Goal: Transaction & Acquisition: Purchase product/service

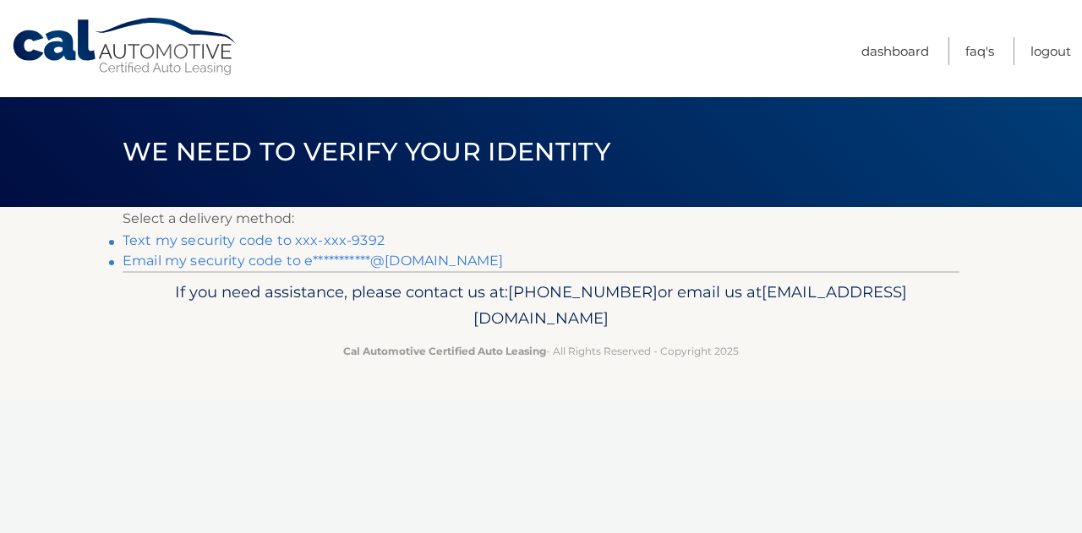
click at [359, 240] on link "Text my security code to xxx-xxx-9392" at bounding box center [254, 240] width 262 height 16
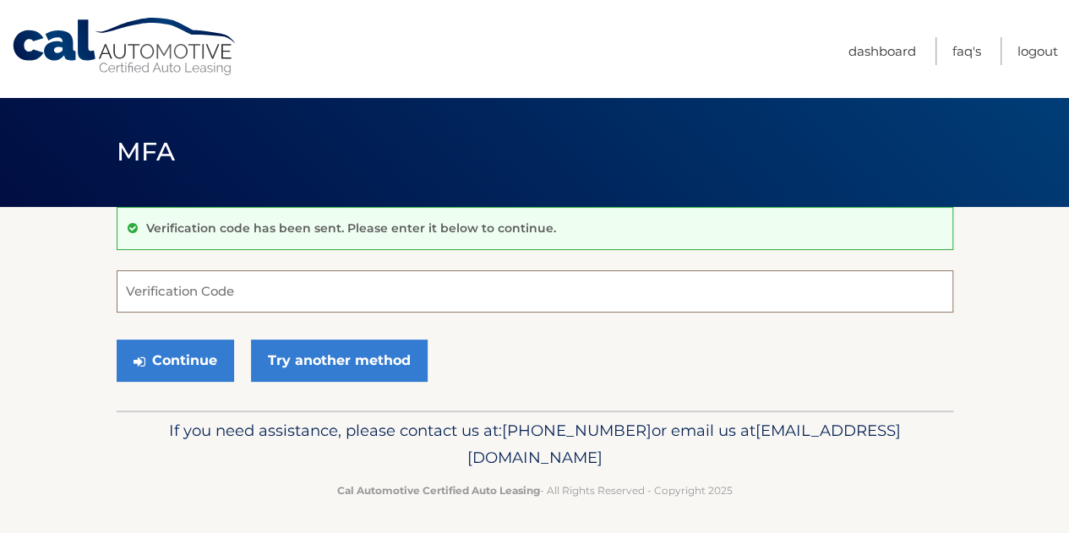
click at [357, 286] on input "Verification Code" at bounding box center [535, 291] width 837 height 42
type input "866309"
click at [117, 340] on button "Continue" at bounding box center [175, 361] width 117 height 42
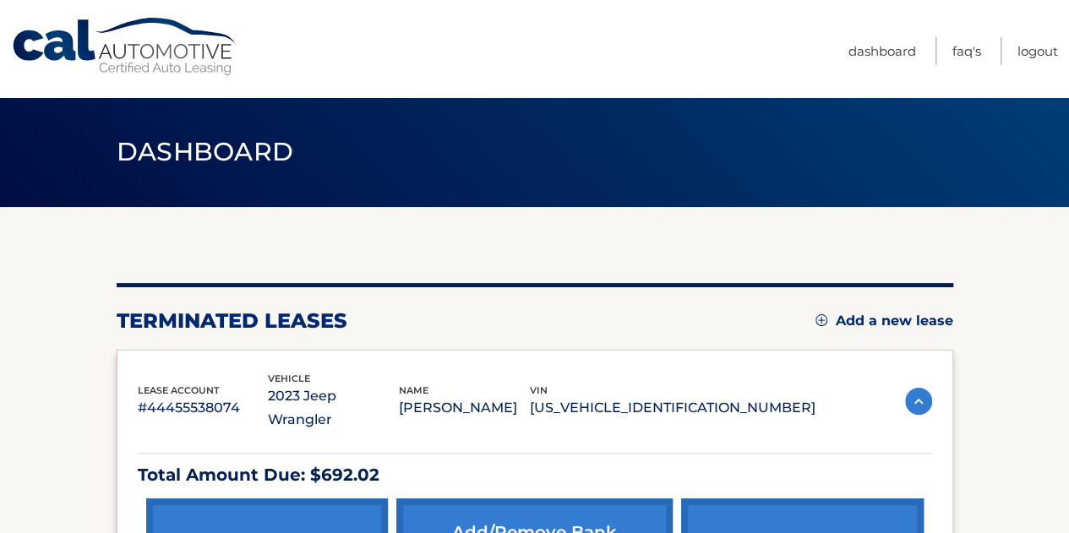
click at [1006, 254] on section "You are registered for this site, but you haven't enrolled in online payments. …" at bounding box center [534, 437] width 1069 height 461
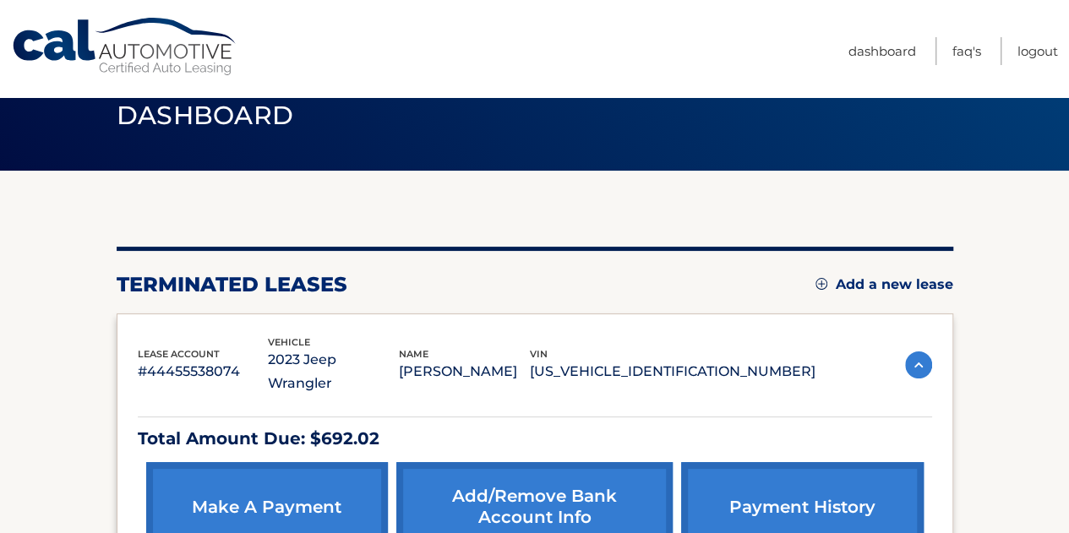
scroll to position [35, 0]
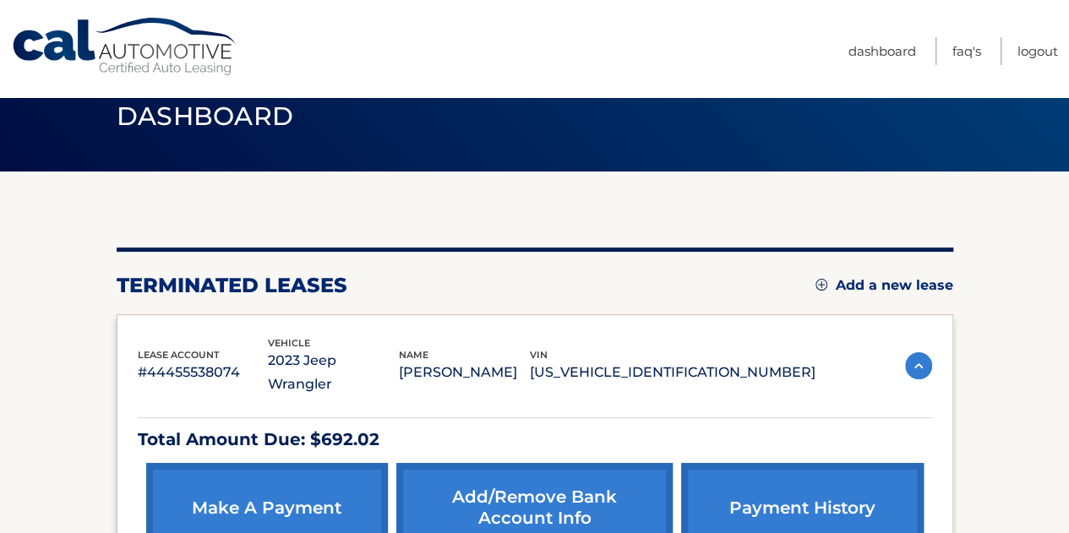
click at [914, 283] on link "Add a new lease" at bounding box center [885, 285] width 138 height 17
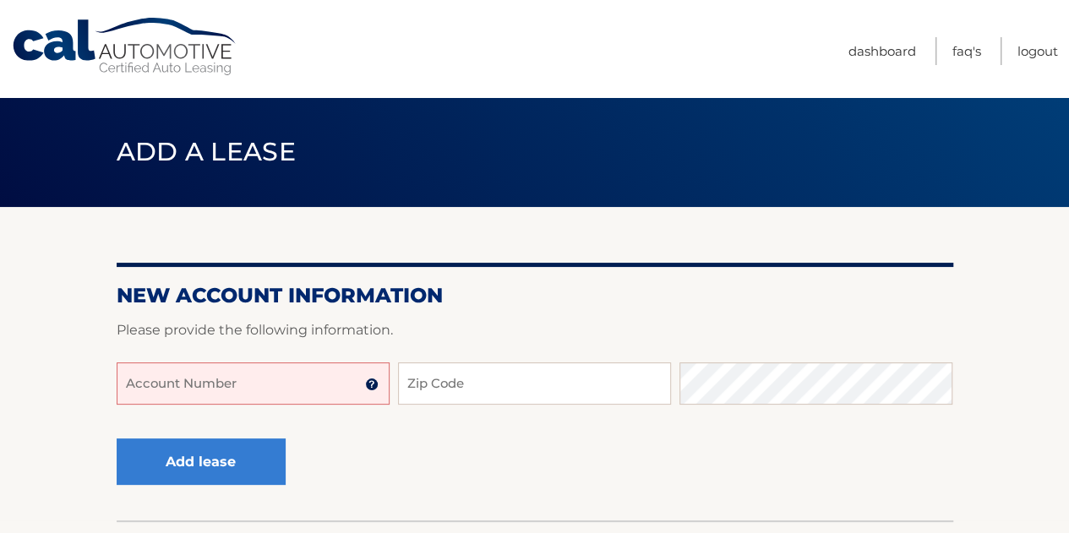
click at [284, 387] on input "Account Number" at bounding box center [253, 384] width 273 height 42
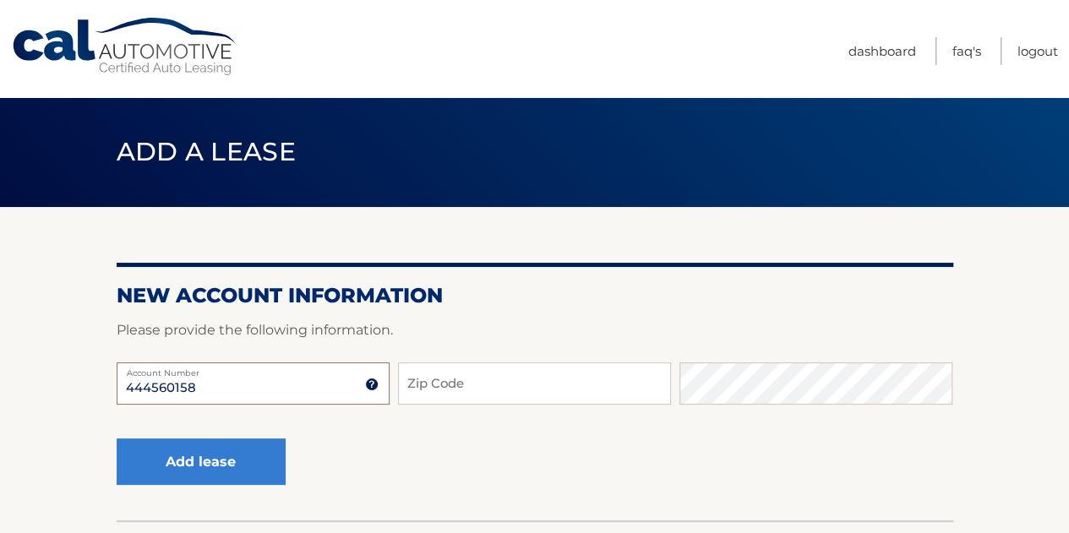
click at [284, 387] on input "444560158" at bounding box center [253, 384] width 273 height 42
type input "44456015877"
type input "33445"
click at [117, 439] on button "Add lease" at bounding box center [201, 462] width 169 height 46
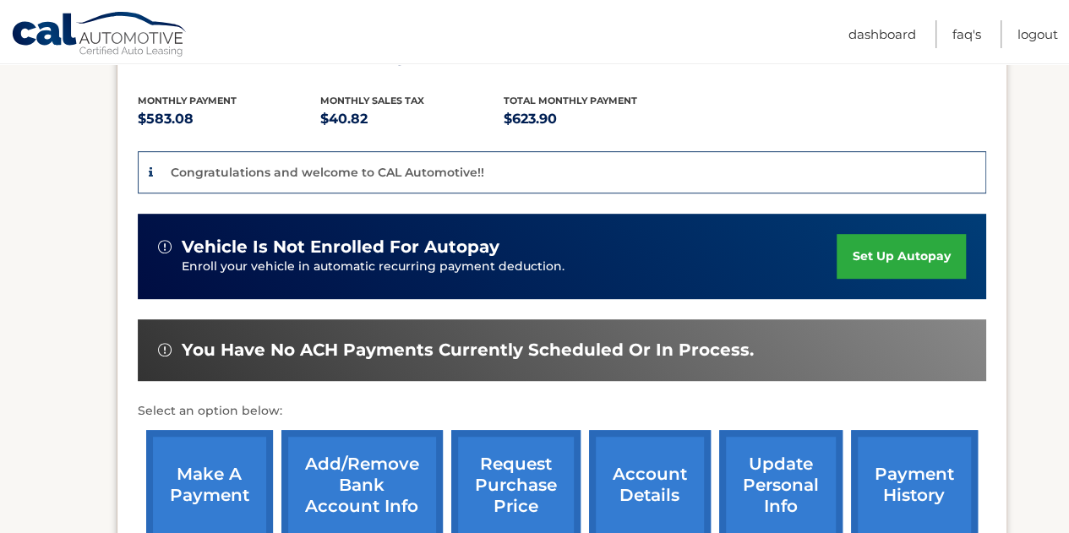
scroll to position [372, 0]
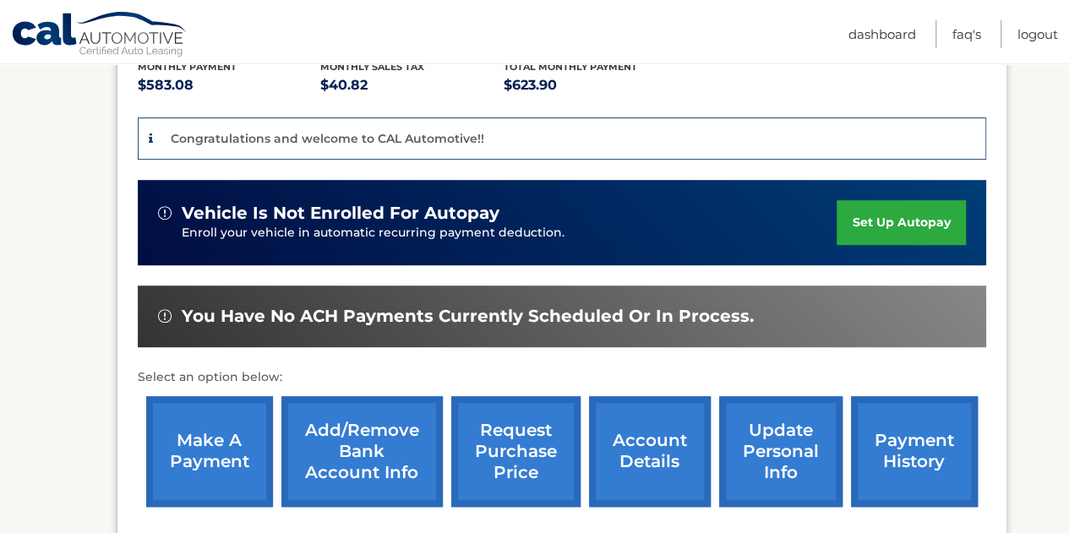
click at [213, 428] on link "make a payment" at bounding box center [209, 451] width 127 height 111
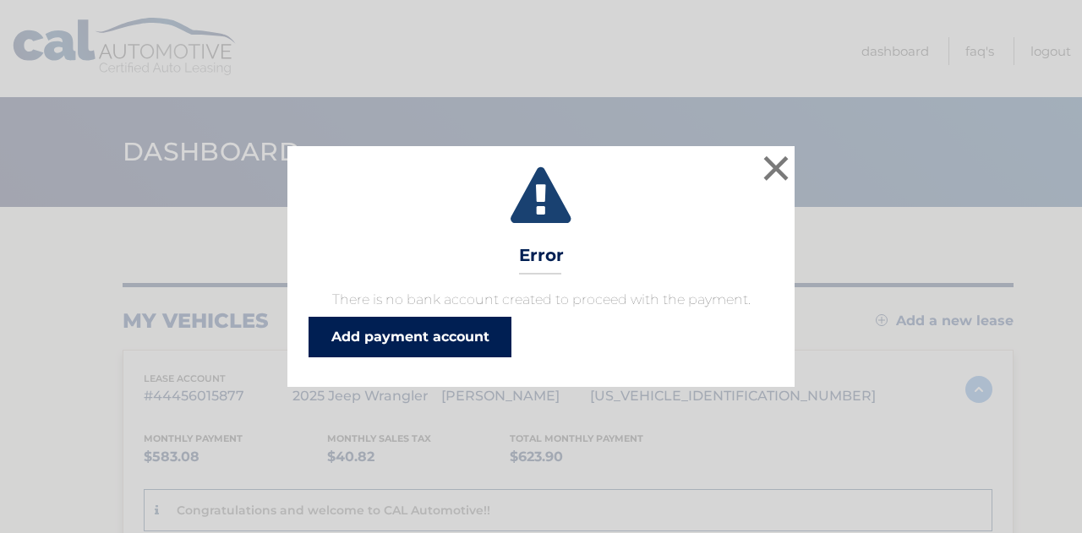
click at [434, 326] on link "Add payment account" at bounding box center [409, 337] width 203 height 41
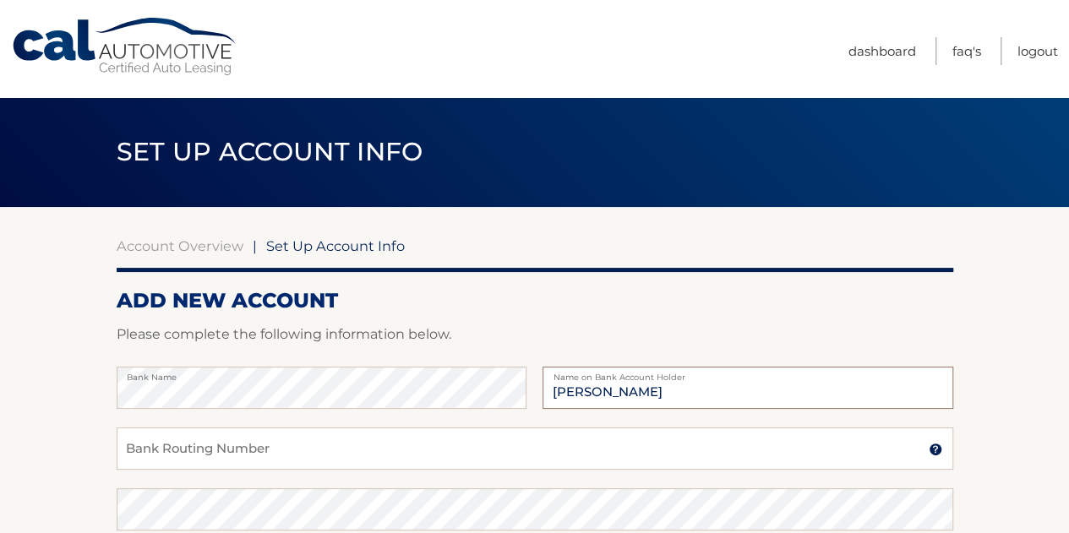
type input "[PERSON_NAME]"
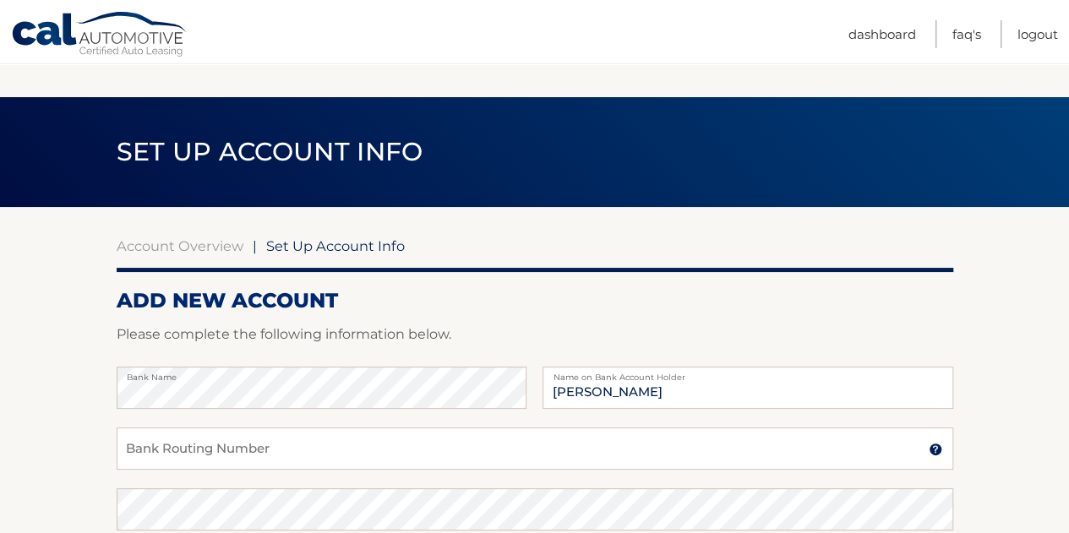
scroll to position [365, 0]
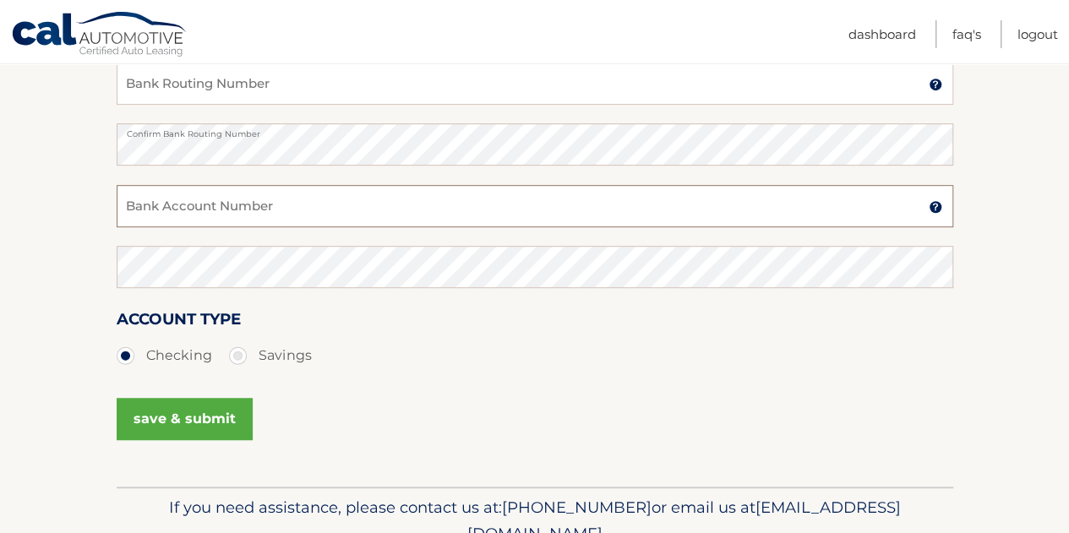
click at [285, 196] on input "Bank Account Number" at bounding box center [535, 206] width 837 height 42
type input "004617221980"
click at [188, 429] on button "save & submit" at bounding box center [185, 419] width 136 height 42
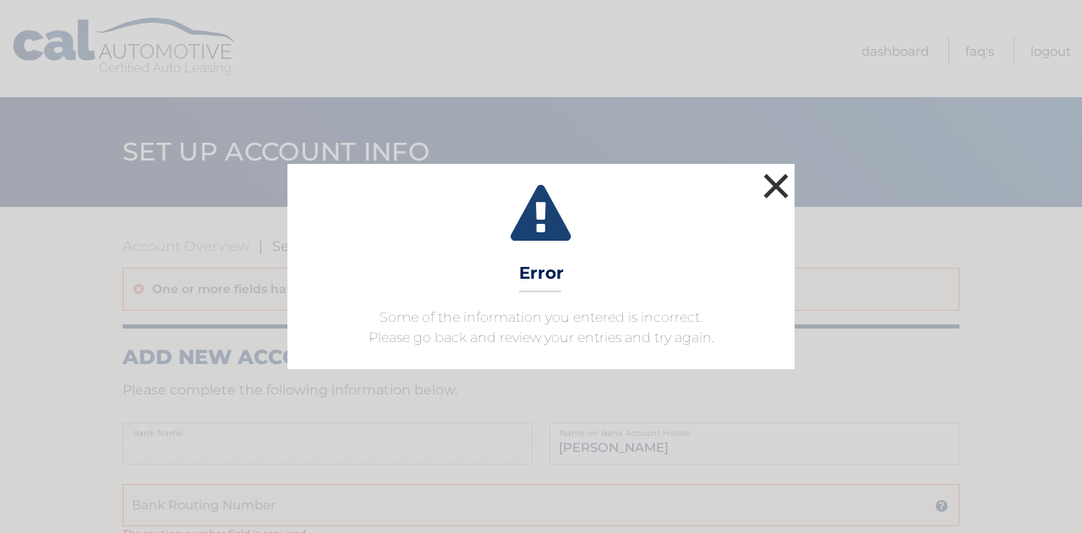
click at [781, 183] on button "×" at bounding box center [776, 186] width 34 height 34
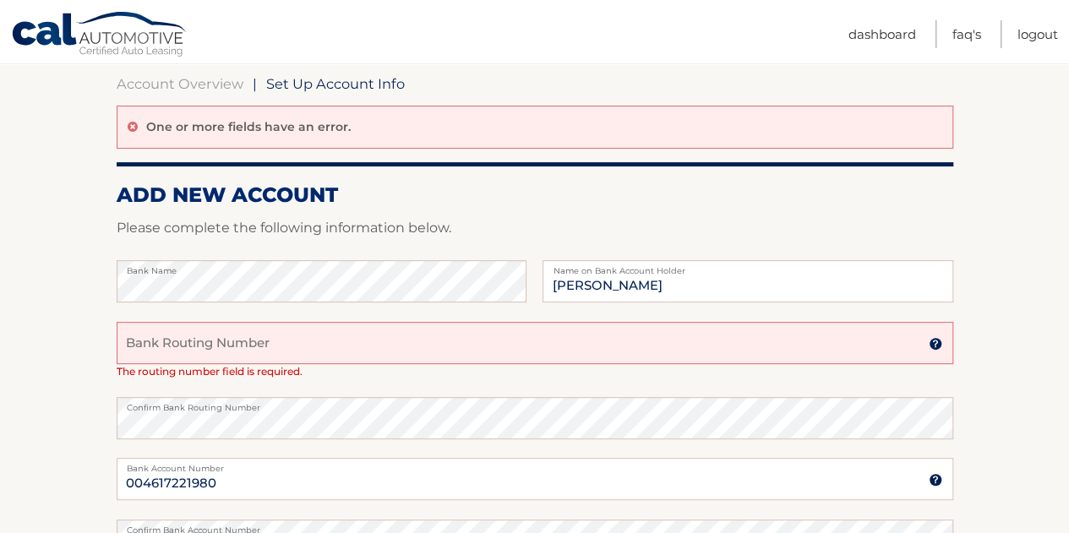
scroll to position [203, 0]
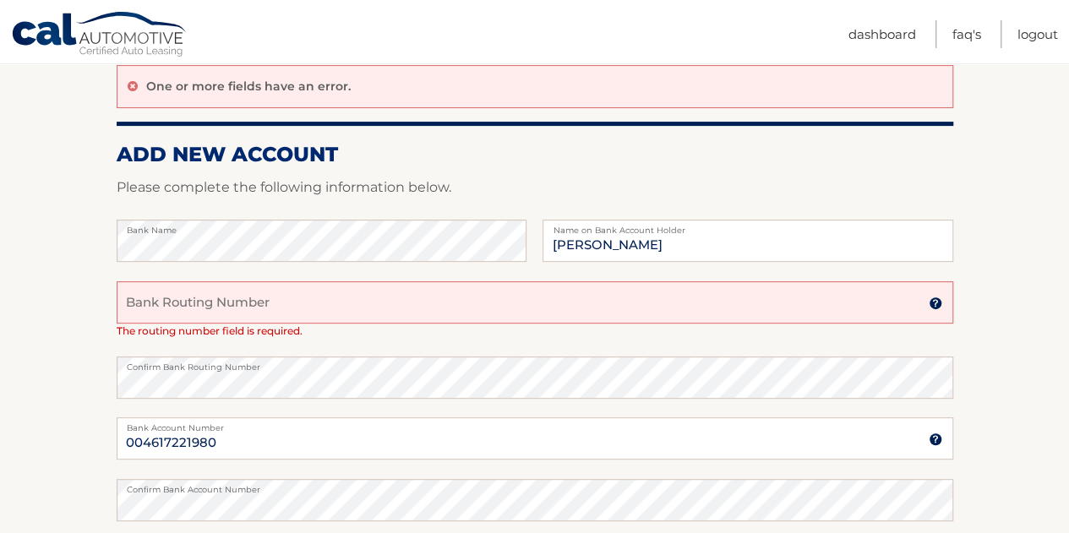
click at [211, 303] on input "Bank Routing Number" at bounding box center [535, 302] width 837 height 42
type input "011000138"
click at [1061, 176] on section "Account Overview | Set Up Account Info One or more fields have an error. ADD NE…" at bounding box center [534, 362] width 1069 height 716
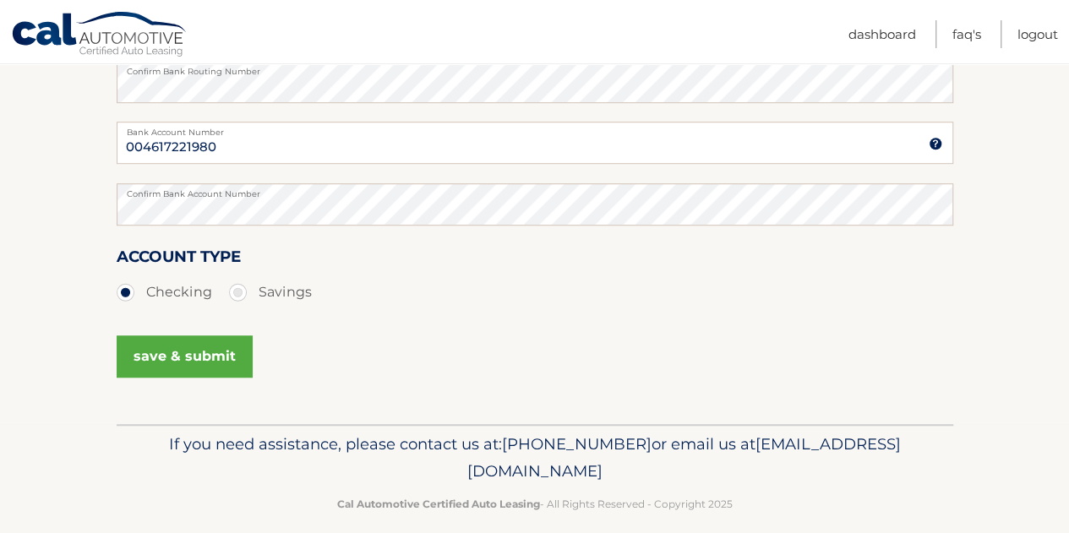
scroll to position [516, 0]
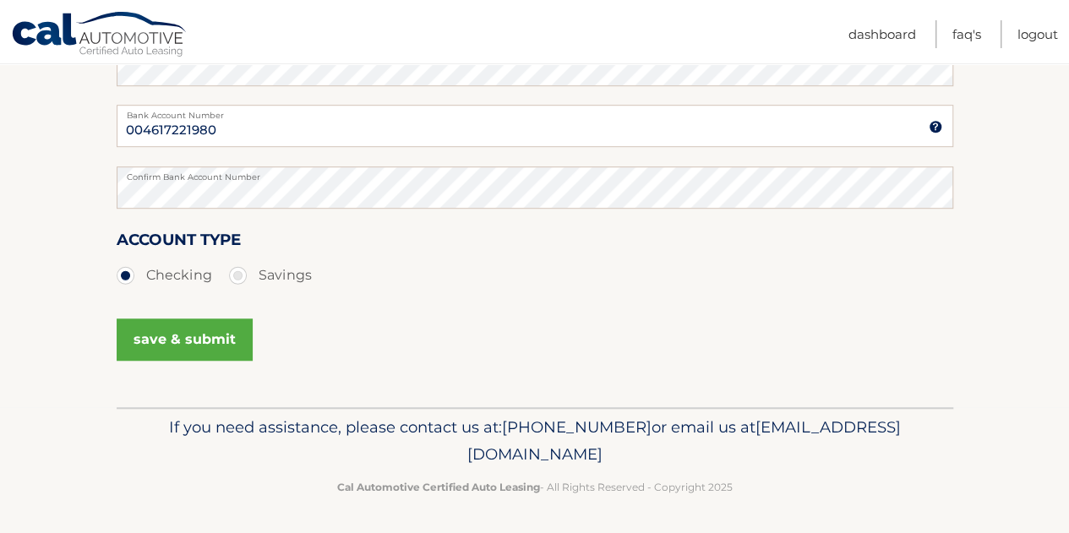
click at [208, 329] on button "save & submit" at bounding box center [185, 340] width 136 height 42
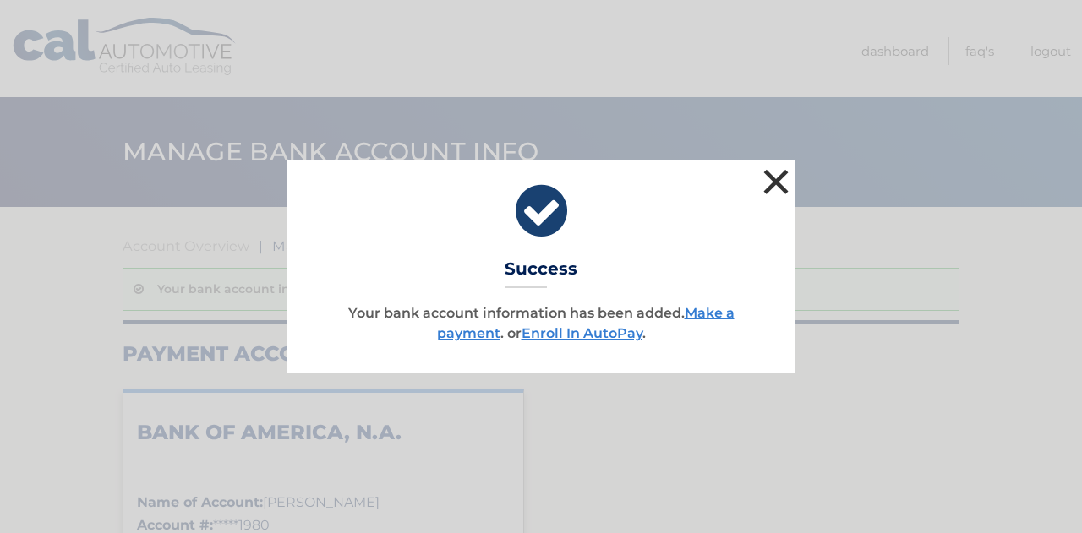
click at [777, 186] on button "×" at bounding box center [776, 182] width 34 height 34
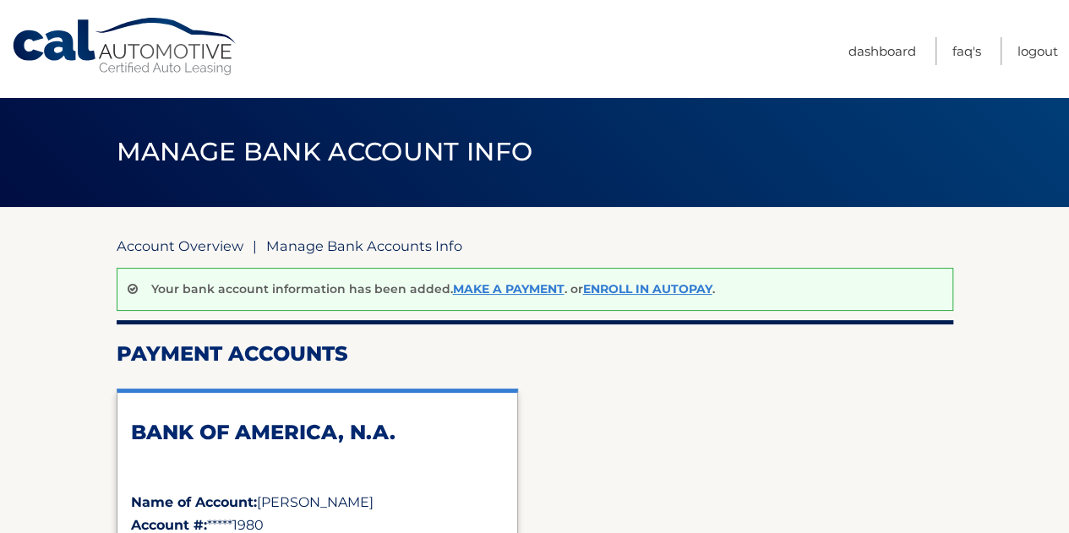
click at [201, 251] on link "Account Overview" at bounding box center [180, 245] width 127 height 17
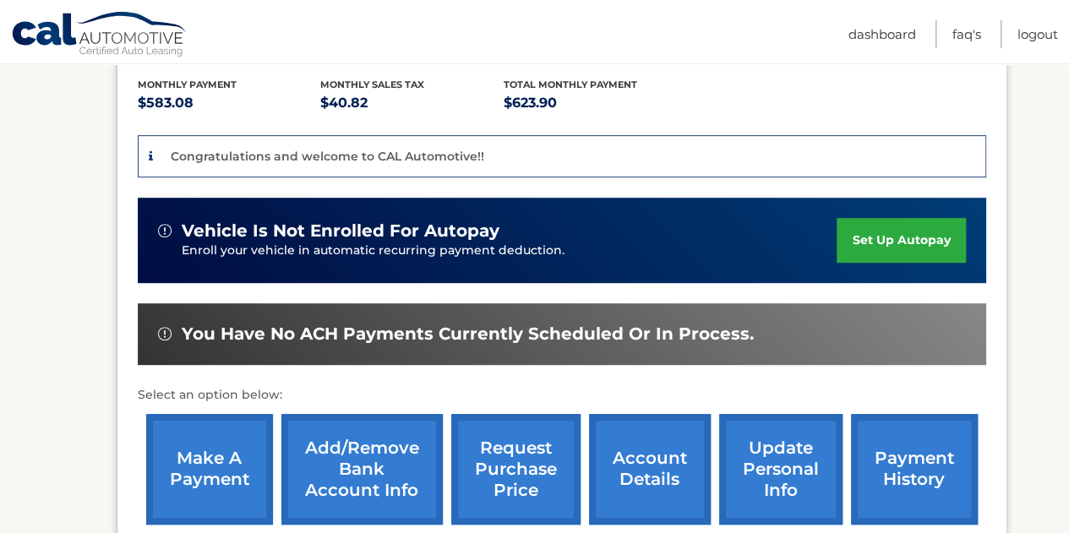
scroll to position [439, 0]
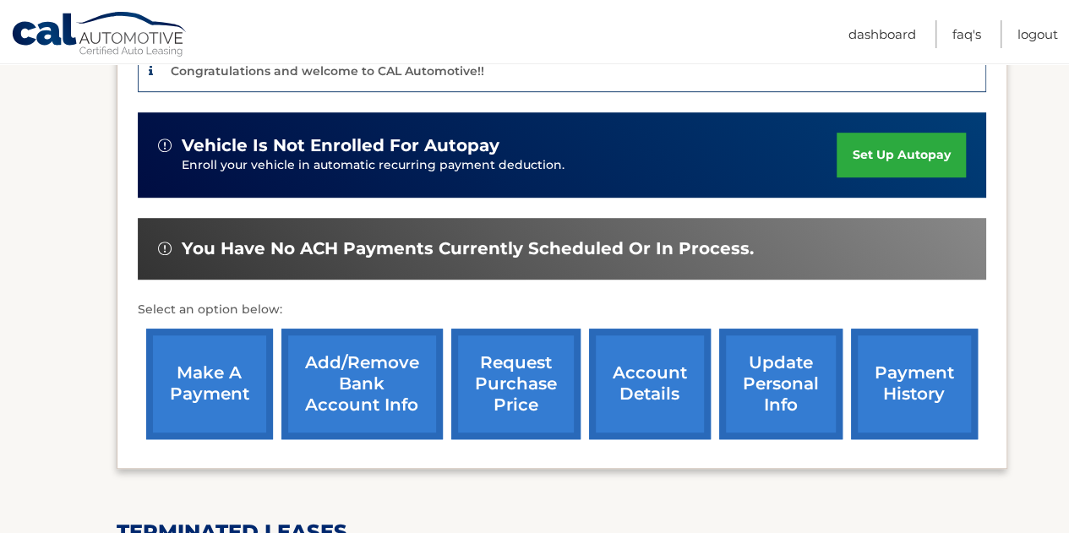
click at [232, 360] on link "make a payment" at bounding box center [209, 384] width 127 height 111
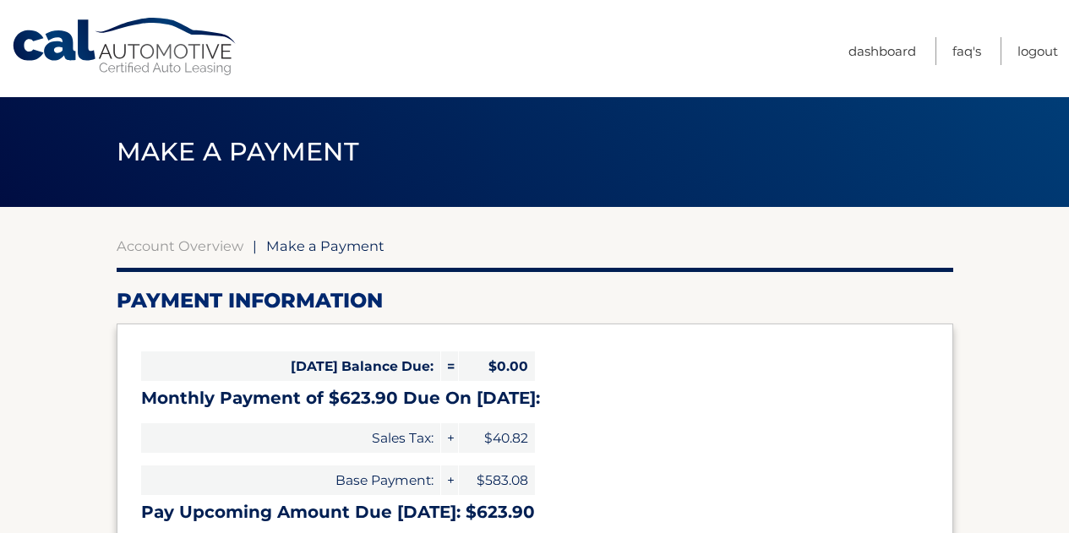
select select "NGUxNjg2YmItZmU1Mi00OTMzLWE2OGEtMDlhN2I3ODc0YWQz"
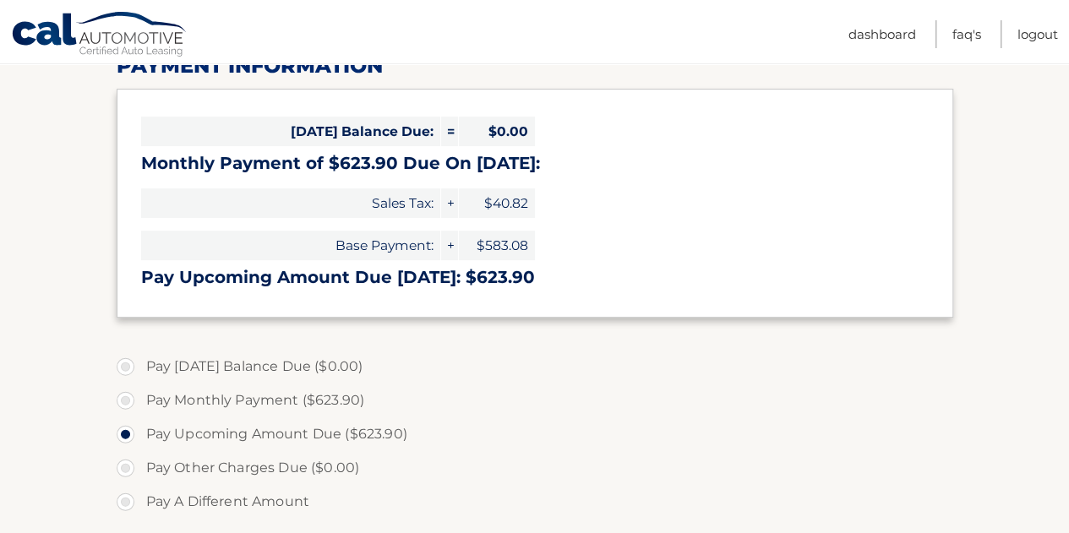
scroll to position [237, 0]
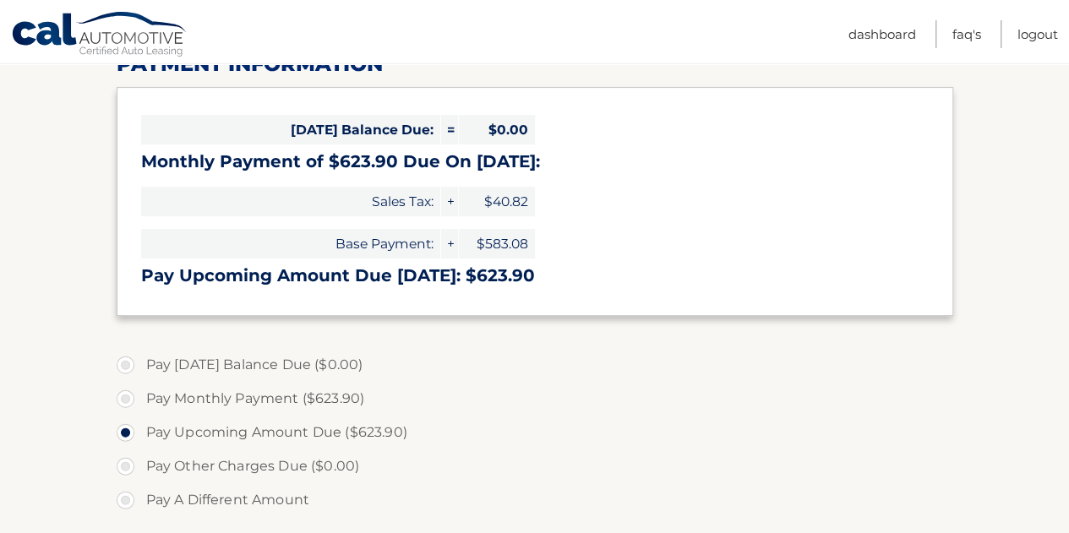
click at [456, 352] on label "Pay [DATE] Balance Due ($0.00)" at bounding box center [535, 365] width 837 height 34
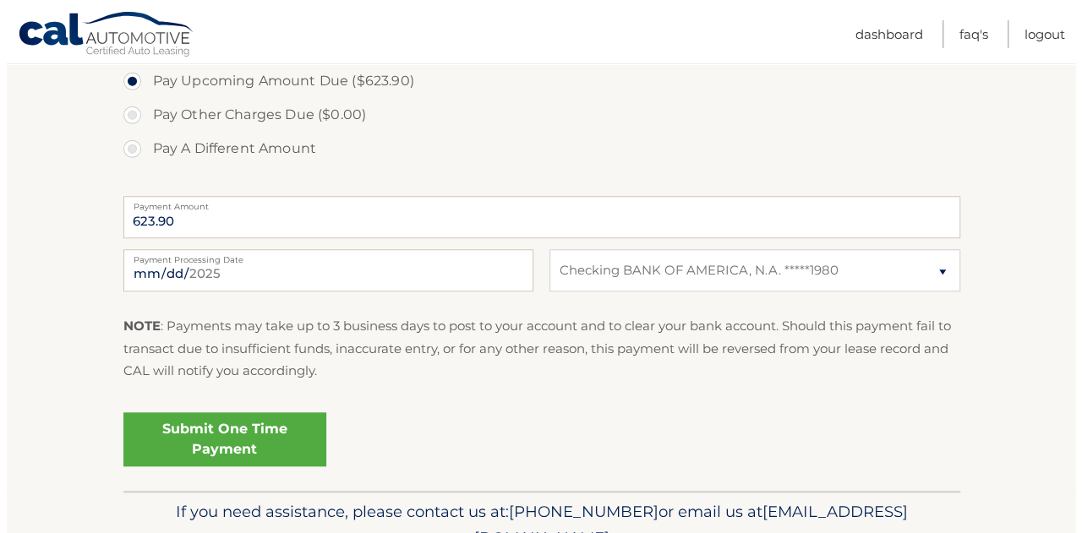
scroll to position [608, 0]
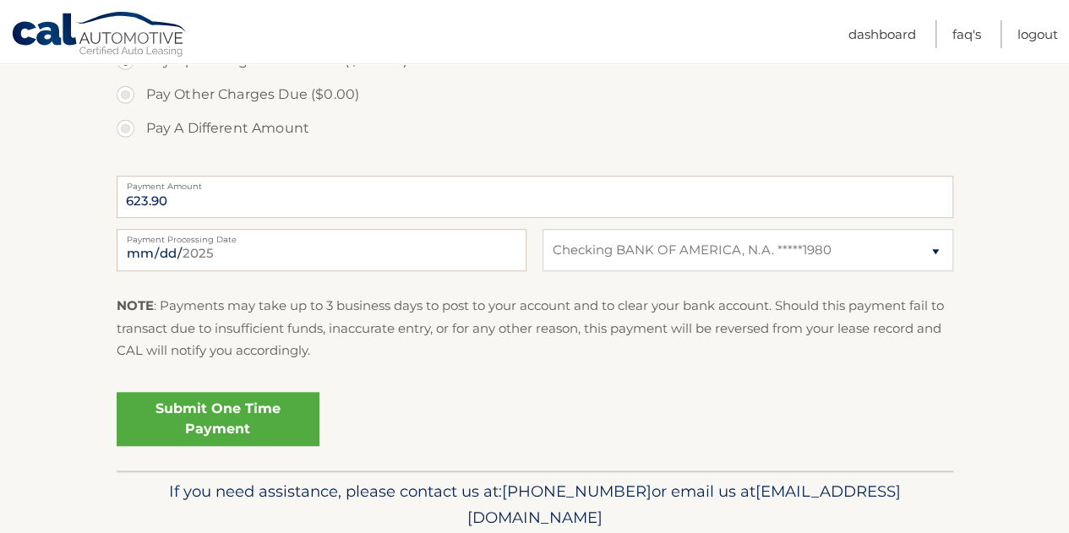
click at [272, 418] on link "Submit One Time Payment" at bounding box center [218, 419] width 203 height 54
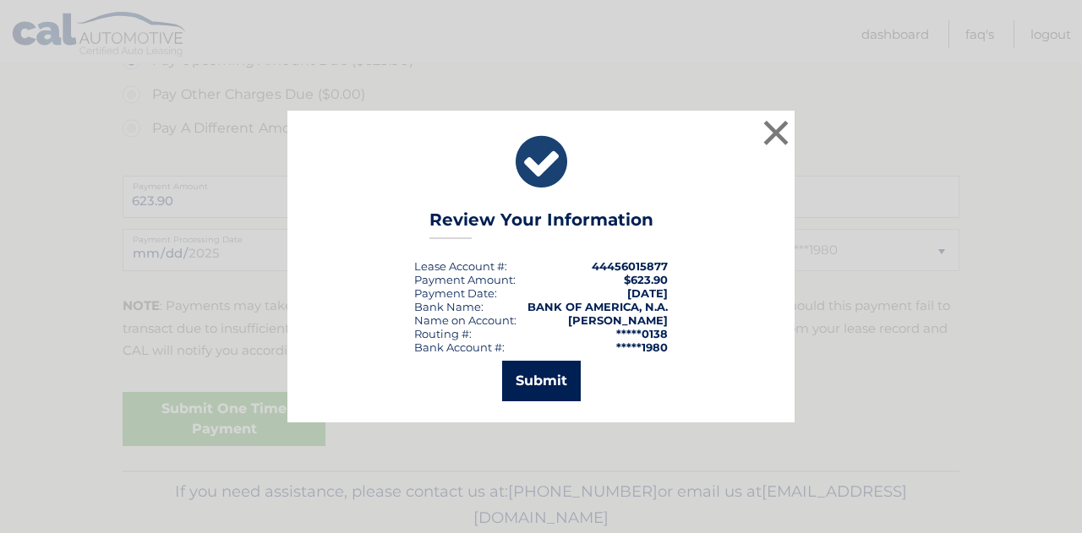
click at [561, 375] on button "Submit" at bounding box center [541, 381] width 79 height 41
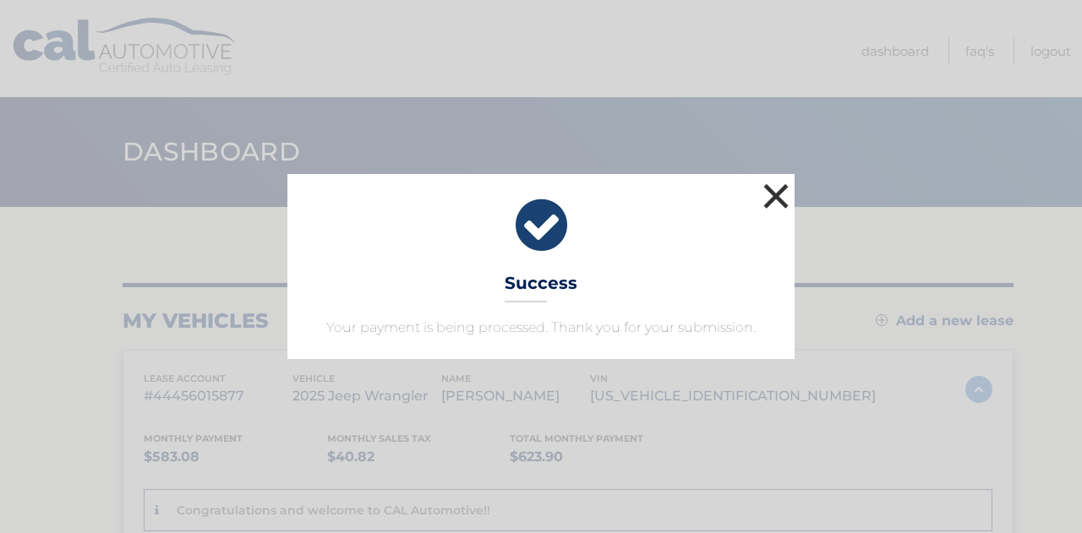
click at [780, 188] on button "×" at bounding box center [776, 196] width 34 height 34
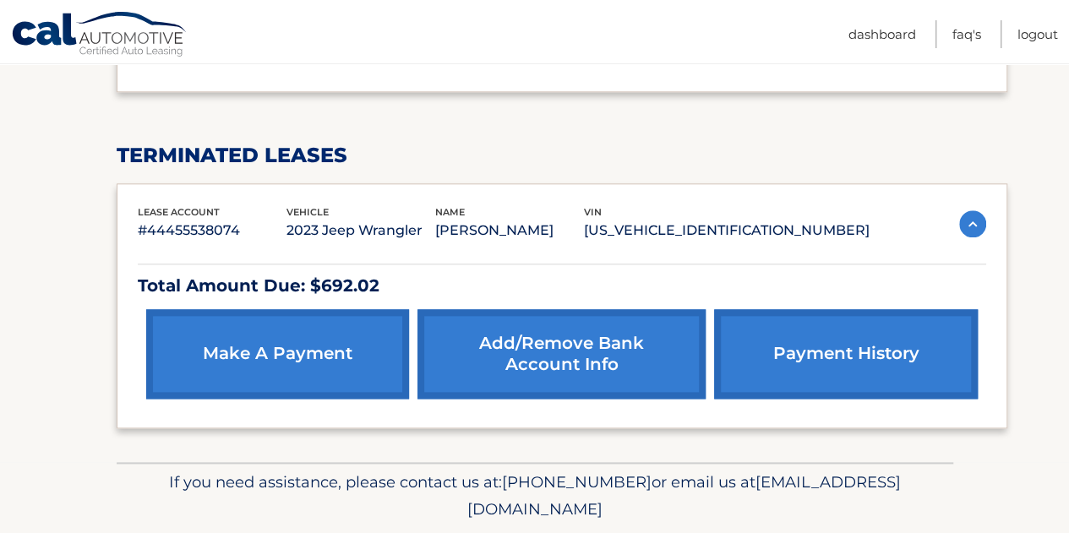
scroll to position [902, 0]
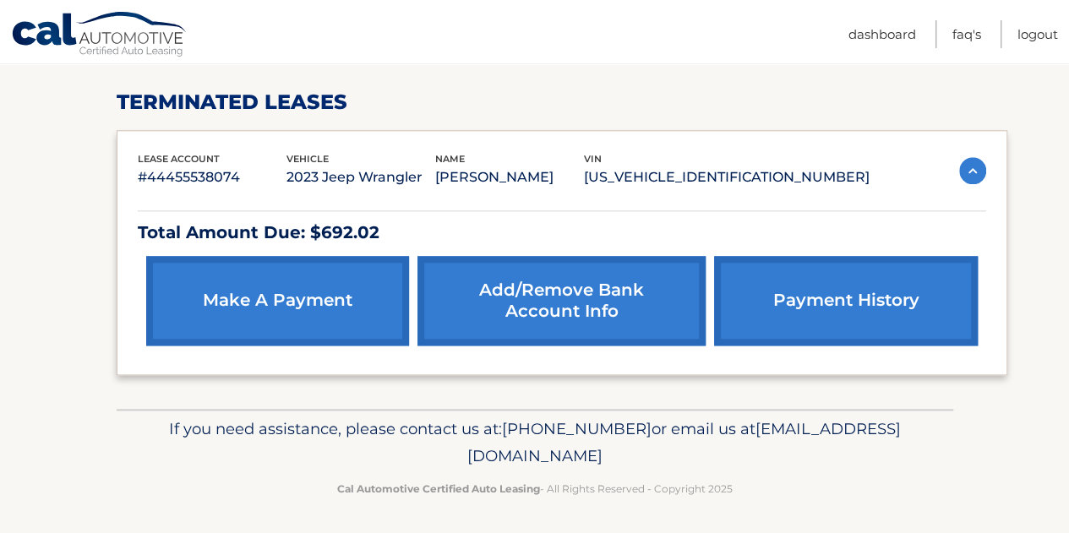
click at [345, 278] on link "make a payment" at bounding box center [277, 301] width 263 height 90
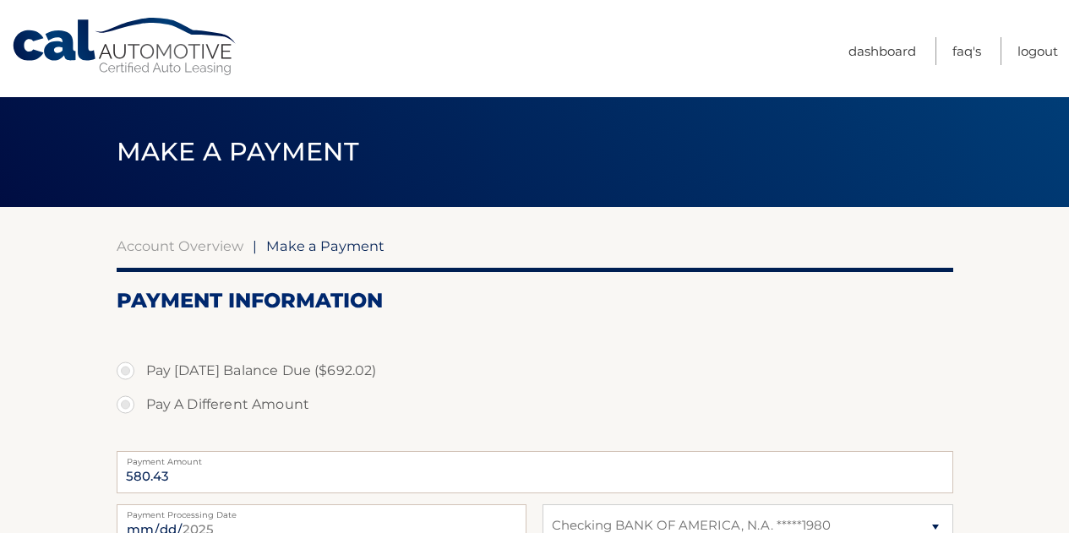
select select "MDUyM2I2MDAtNjI2Yi00ODZhLWJjNWYtYTAwNTFkMTAyOTk3"
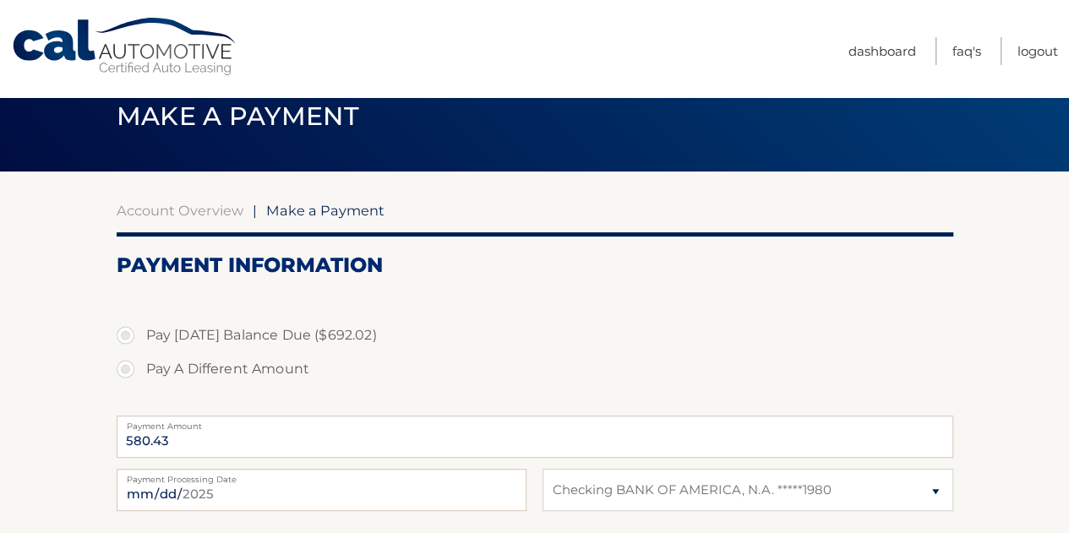
scroll to position [34, 0]
